Goal: Task Accomplishment & Management: Manage account settings

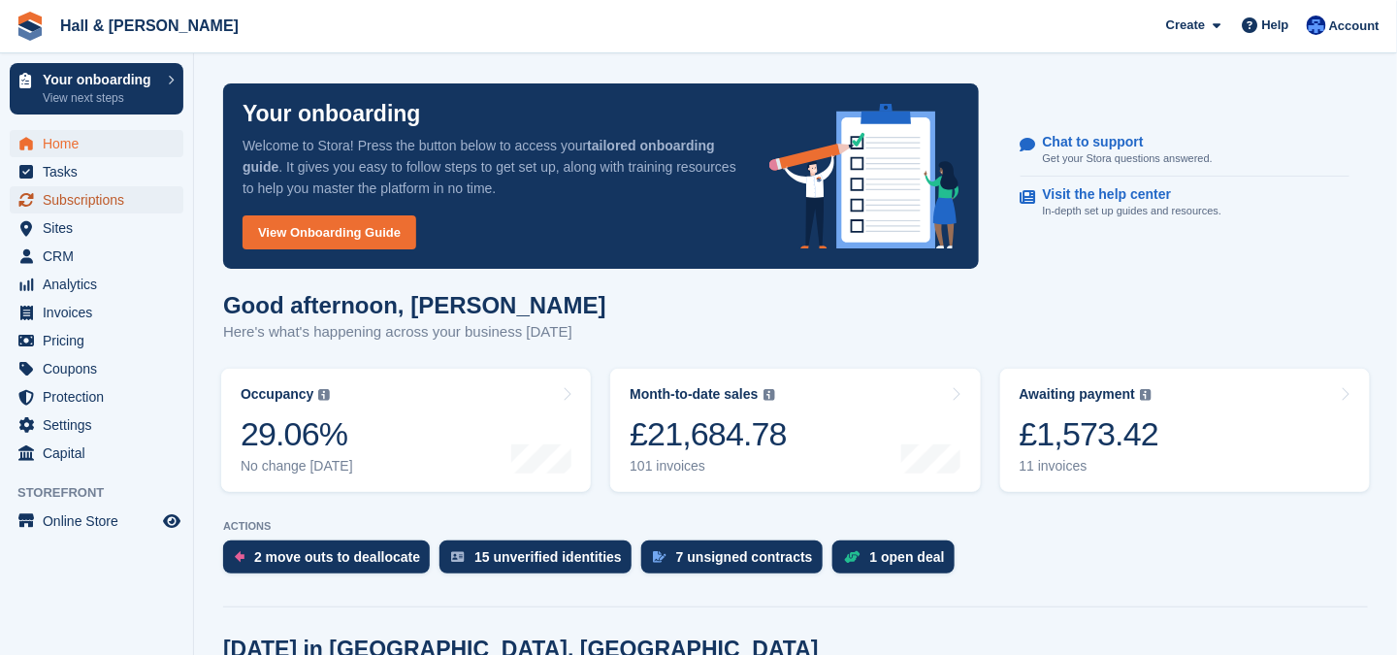
click at [50, 199] on span "Subscriptions" at bounding box center [101, 199] width 116 height 27
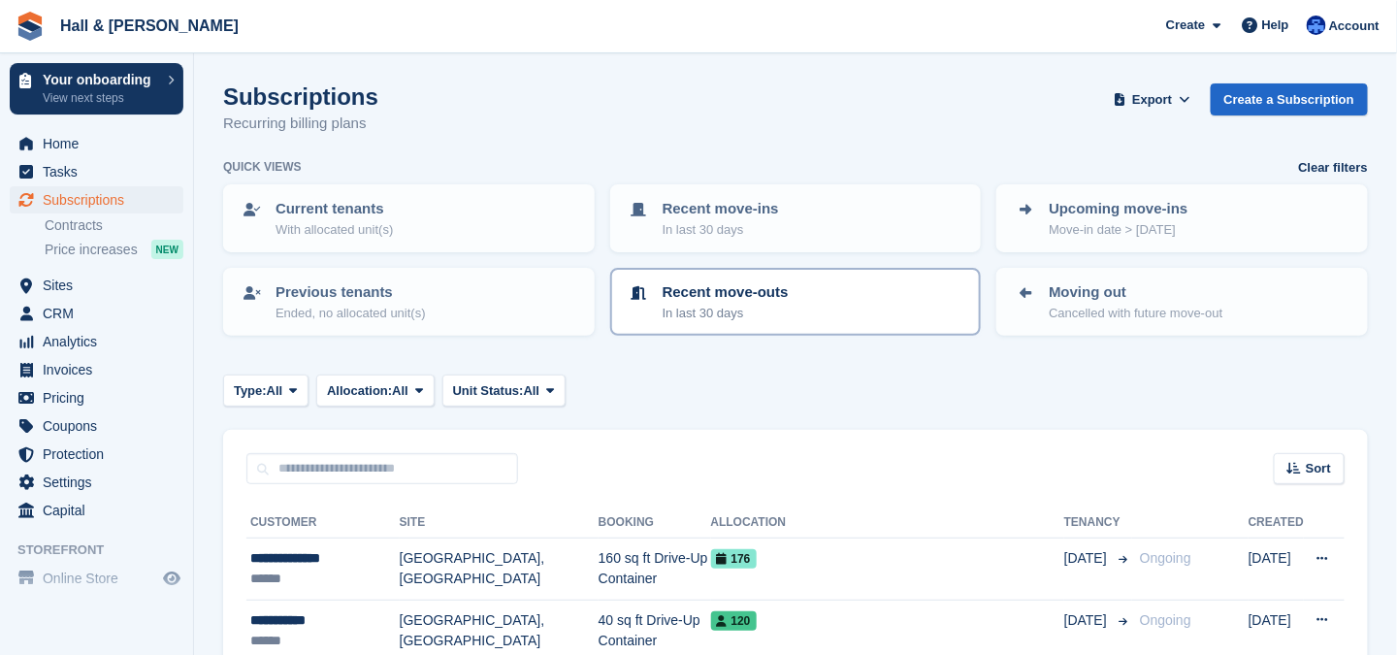
scroll to position [194, 0]
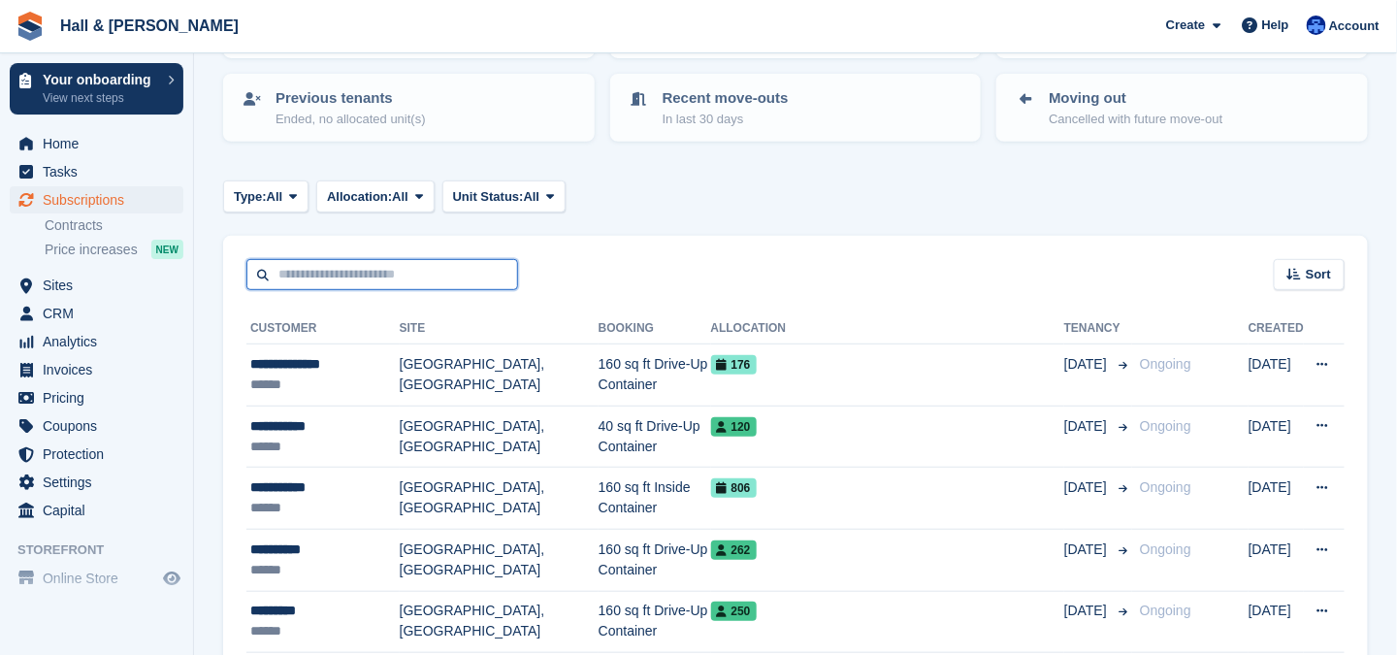
click at [300, 272] on input "text" at bounding box center [382, 275] width 272 height 32
click at [287, 274] on input "*******" at bounding box center [382, 275] width 272 height 32
type input "*******"
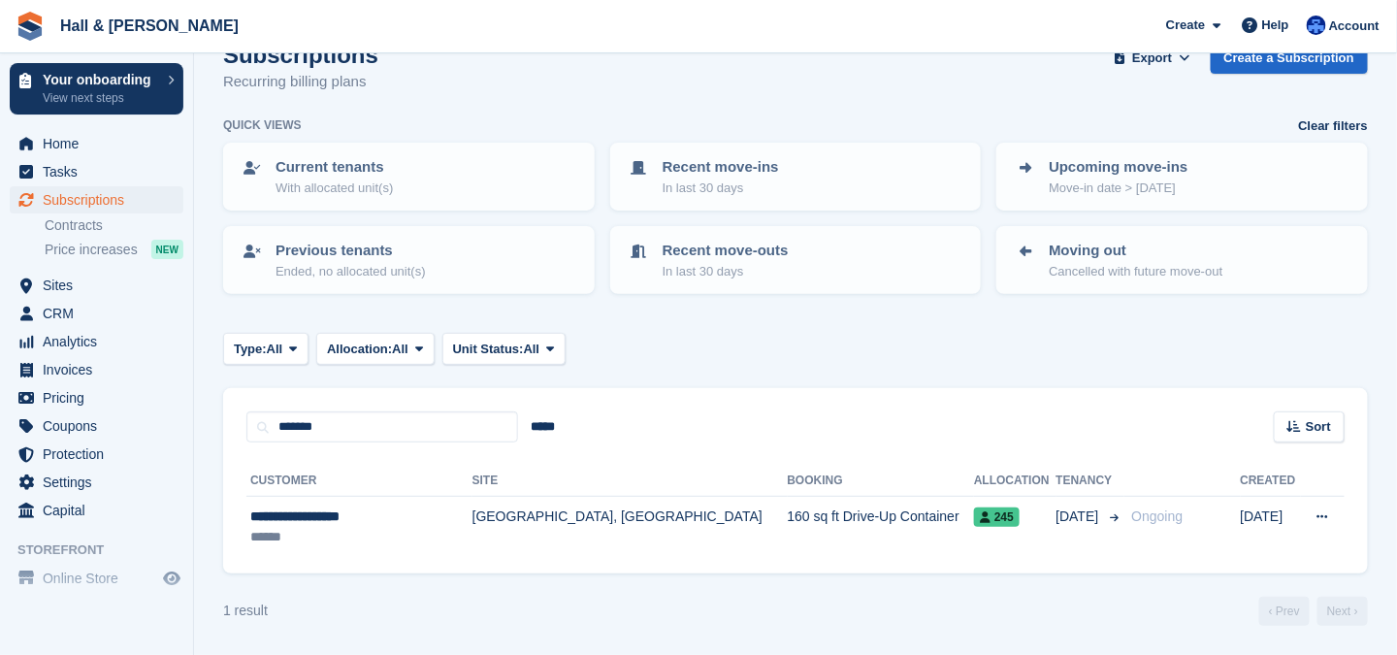
scroll to position [39, 0]
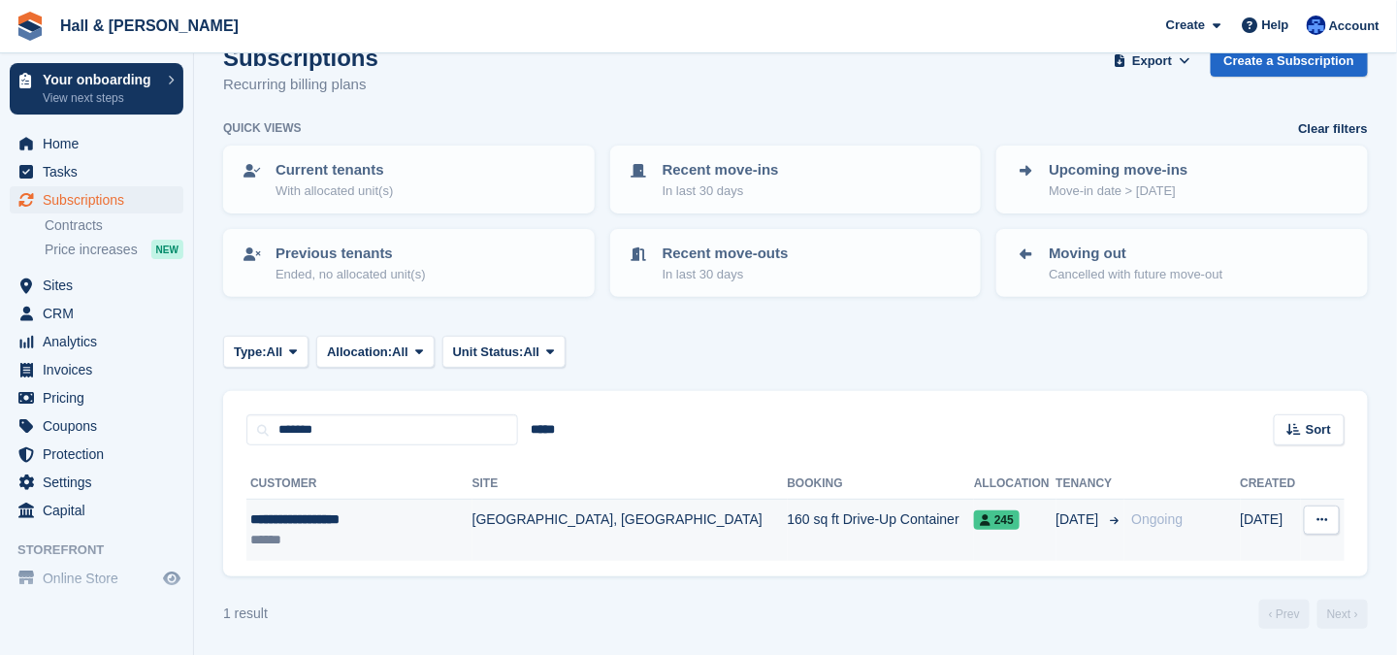
click at [788, 517] on td "160 sq ft Drive-Up Container" at bounding box center [881, 529] width 187 height 61
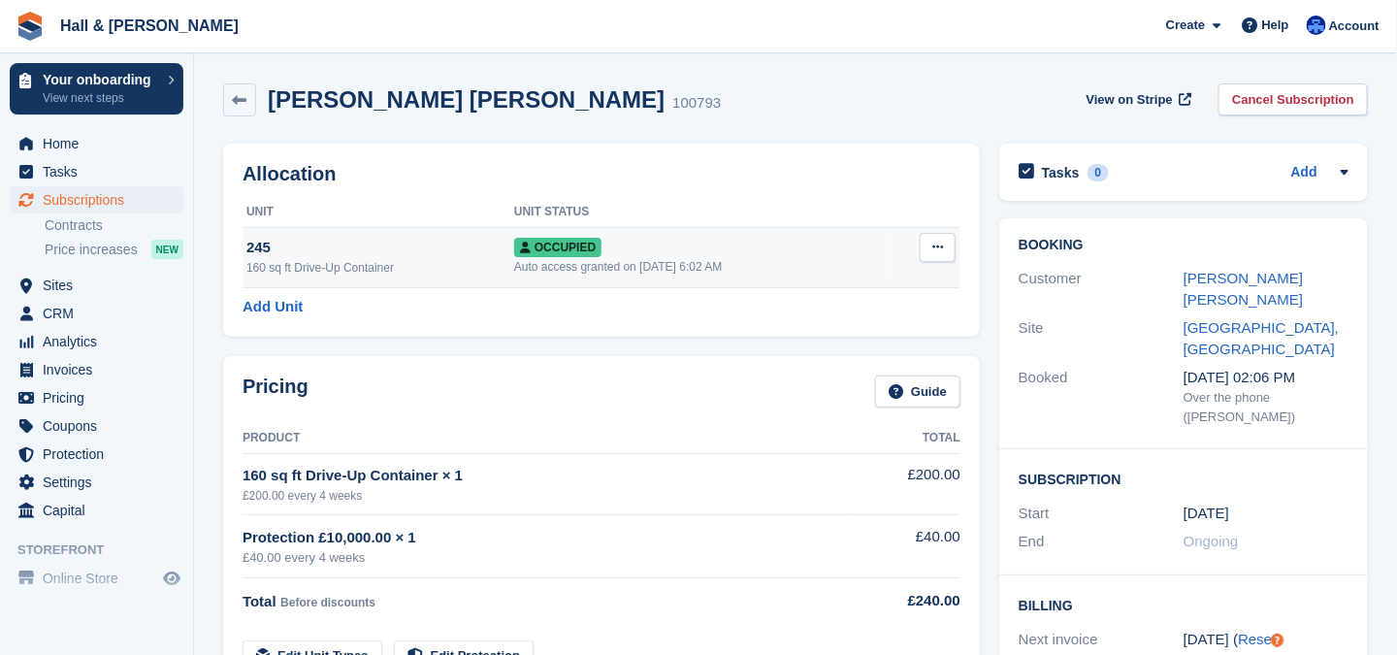
click at [930, 245] on button at bounding box center [937, 247] width 36 height 29
click at [923, 249] on button at bounding box center [937, 247] width 36 height 29
click at [933, 249] on icon at bounding box center [937, 247] width 11 height 13
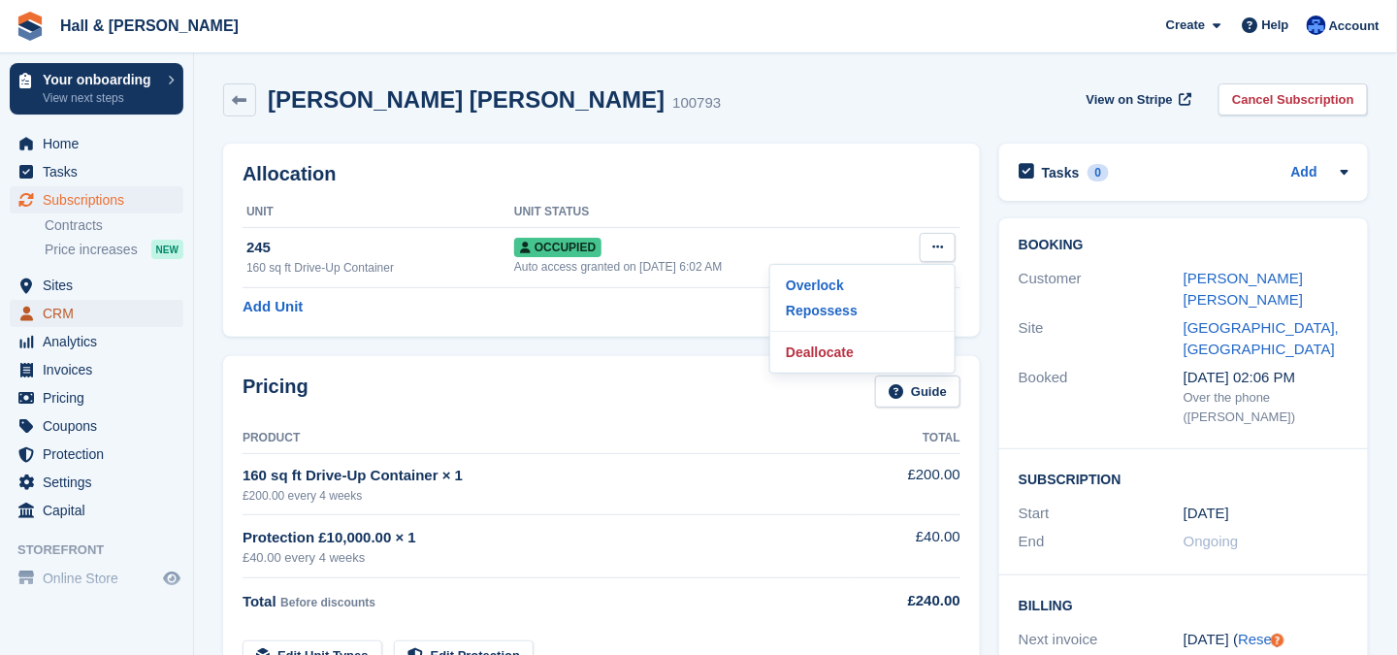
click at [58, 317] on span "CRM" at bounding box center [101, 313] width 116 height 27
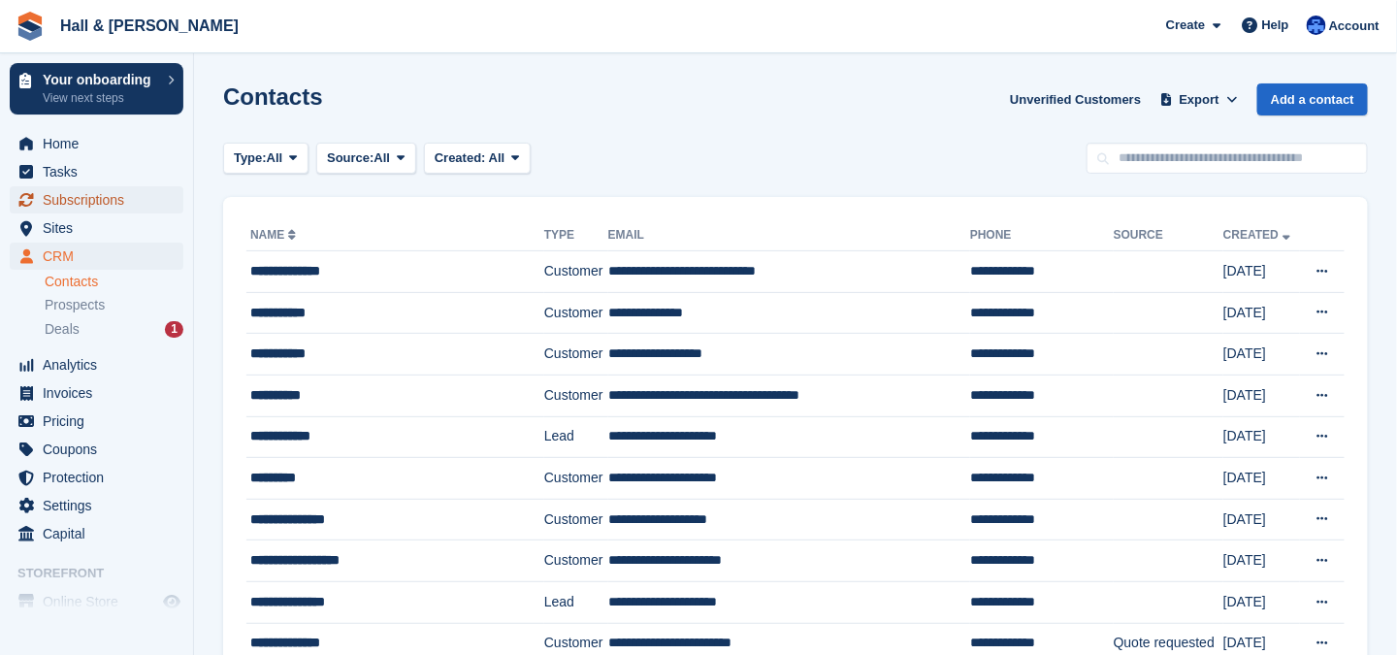
click at [66, 200] on span "Subscriptions" at bounding box center [101, 199] width 116 height 27
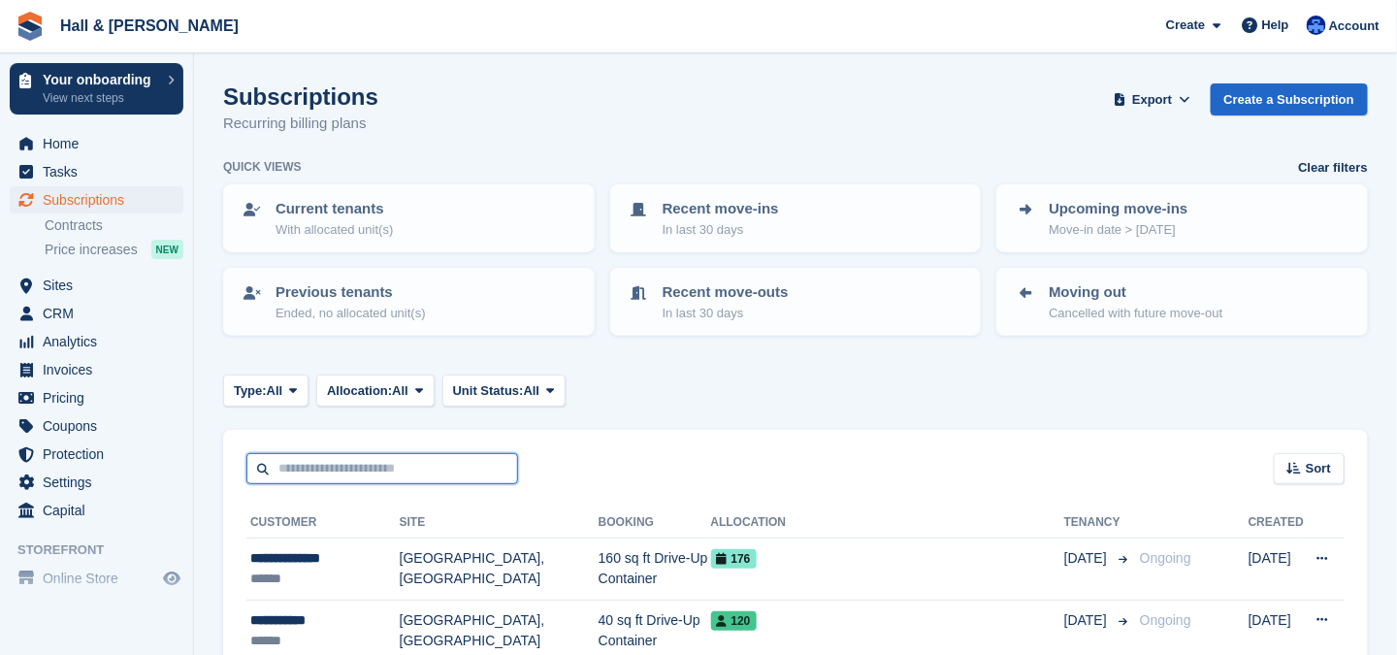
click at [281, 472] on input "text" at bounding box center [382, 469] width 272 height 32
type input "*******"
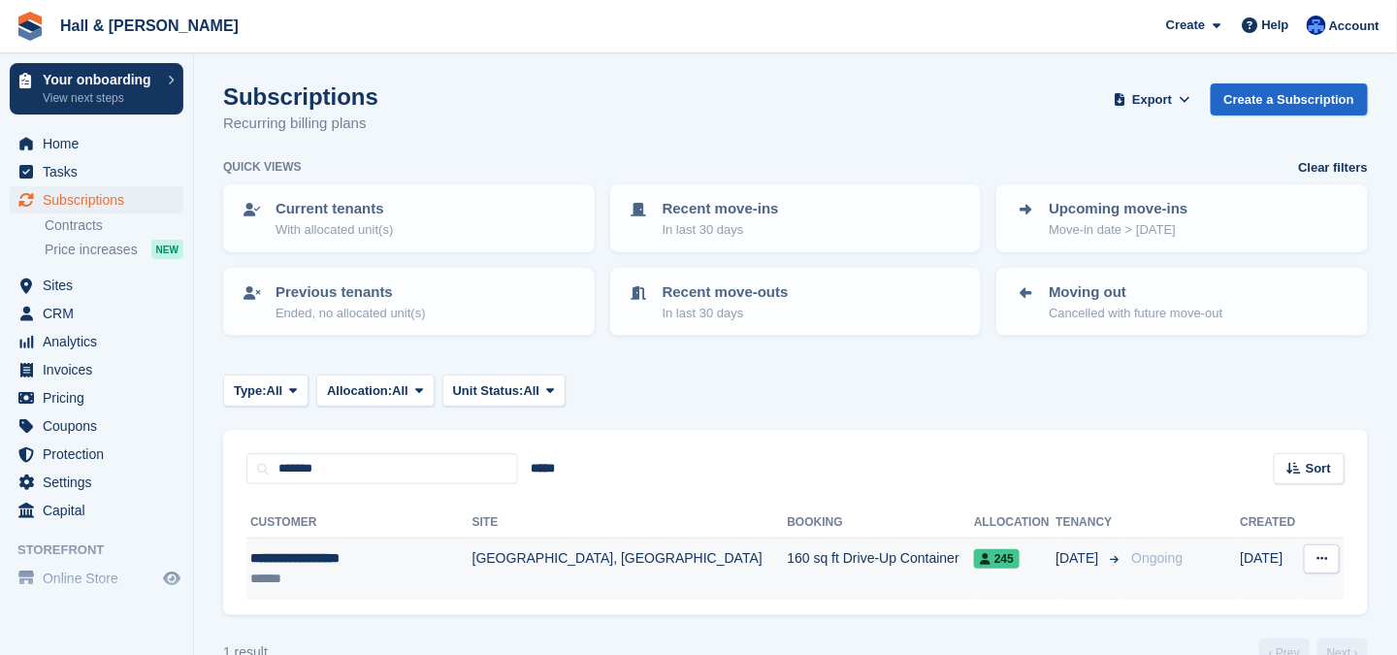
click at [481, 556] on td "[GEOGRAPHIC_DATA], [GEOGRAPHIC_DATA]" at bounding box center [629, 568] width 315 height 61
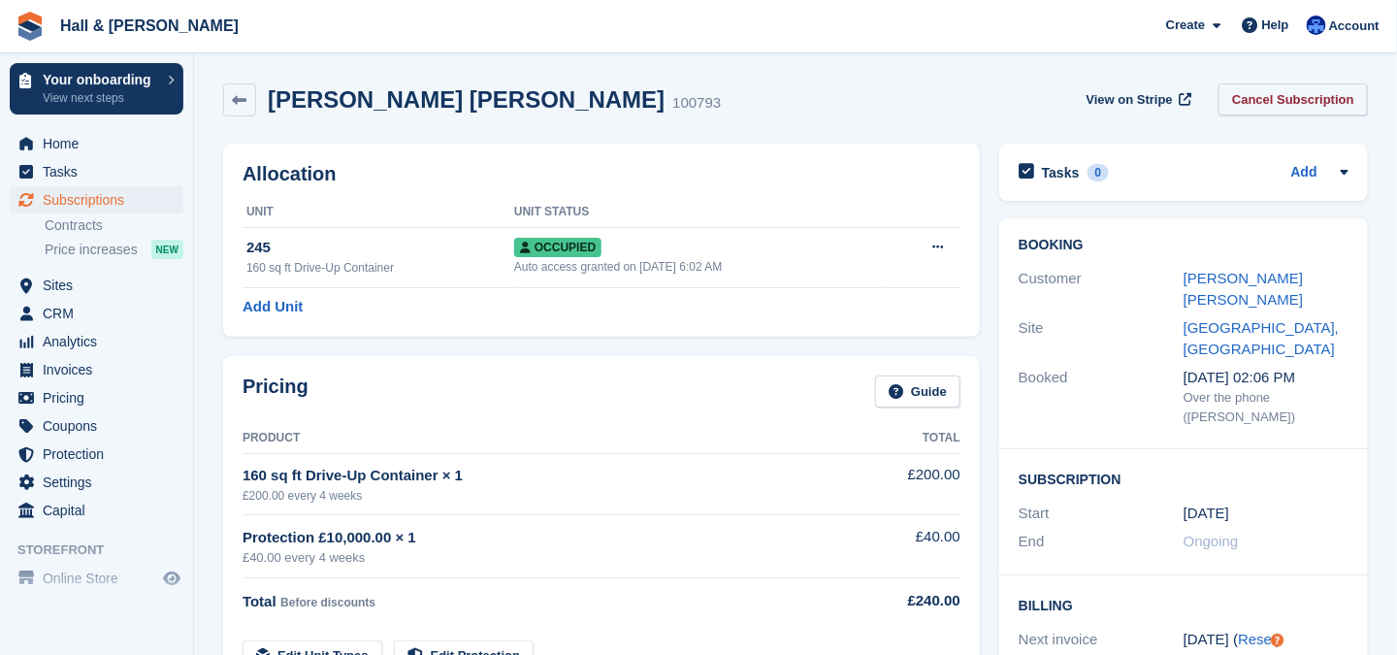
click at [1285, 100] on link "Cancel Subscription" at bounding box center [1292, 99] width 149 height 32
